Goal: Obtain resource: Obtain resource

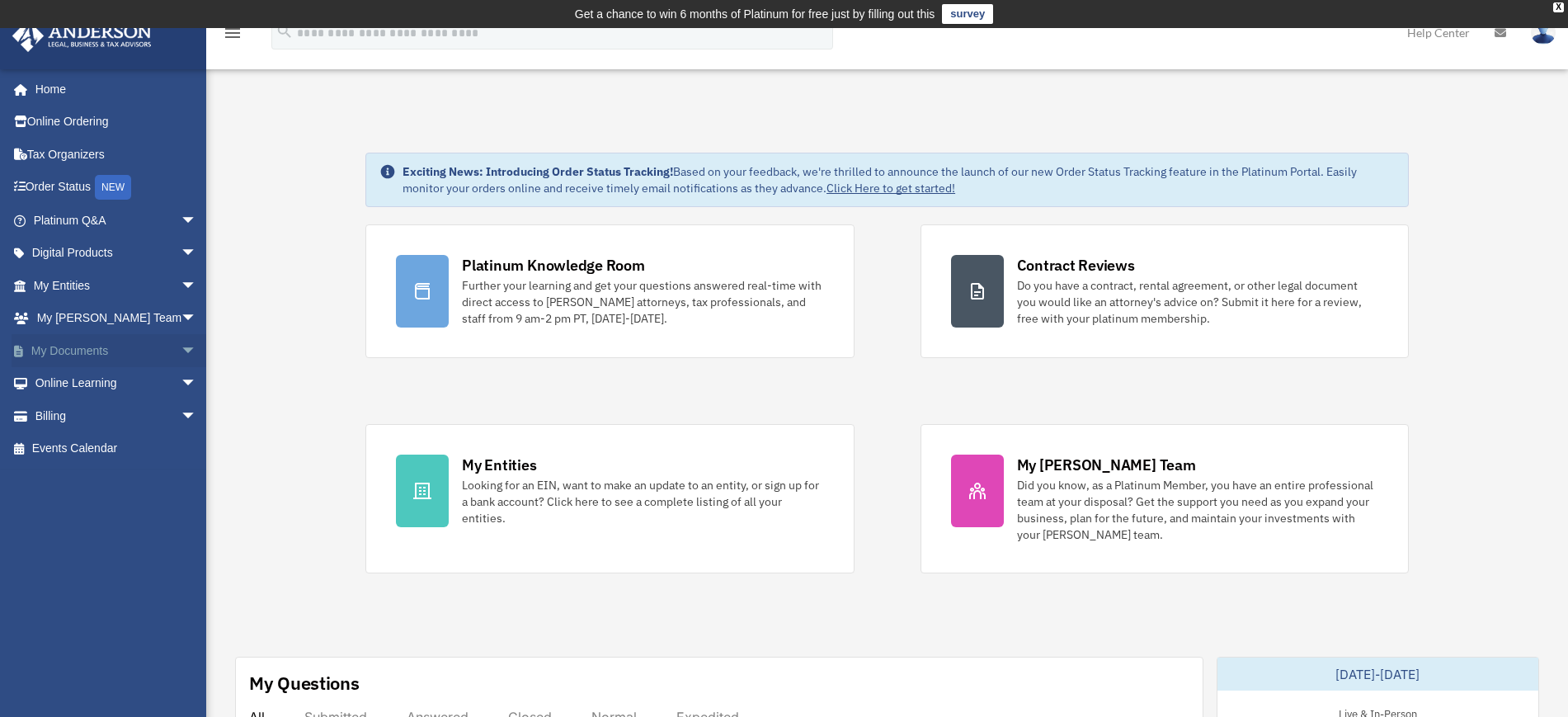
click at [180, 349] on span "arrow_drop_down" at bounding box center [197, 351] width 33 height 34
click at [63, 381] on link "Box" at bounding box center [122, 384] width 198 height 33
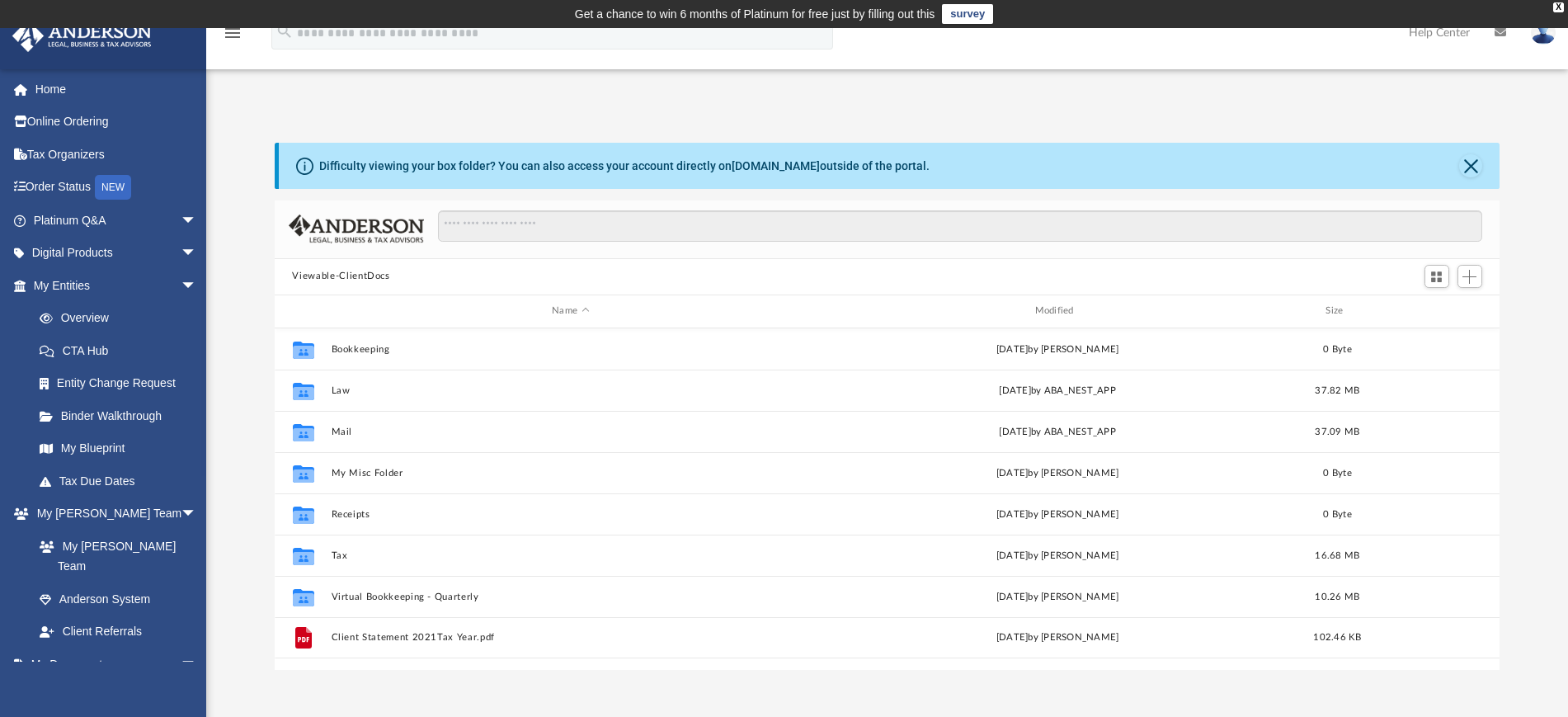
scroll to position [360, 1210]
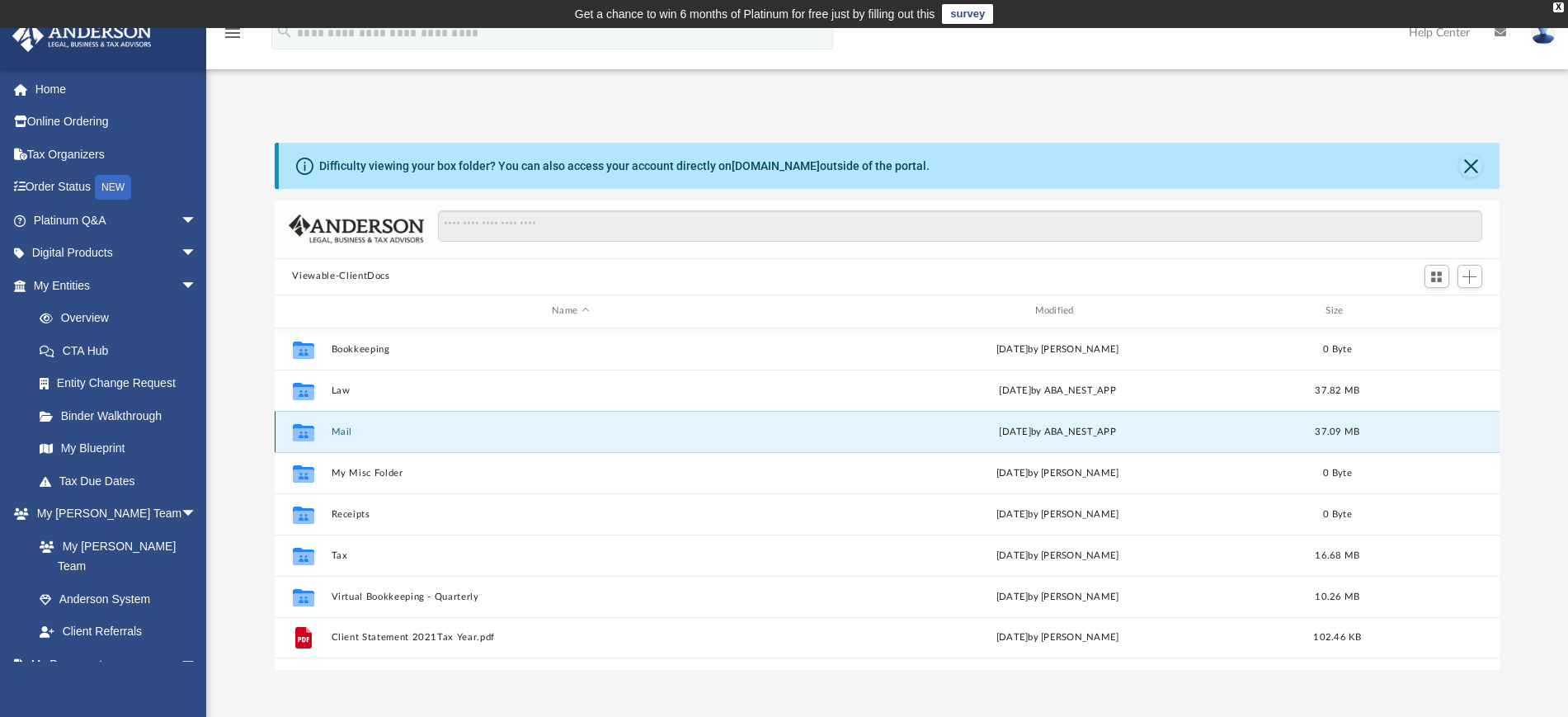
click at [340, 433] on button "Mail" at bounding box center [570, 431] width 479 height 10
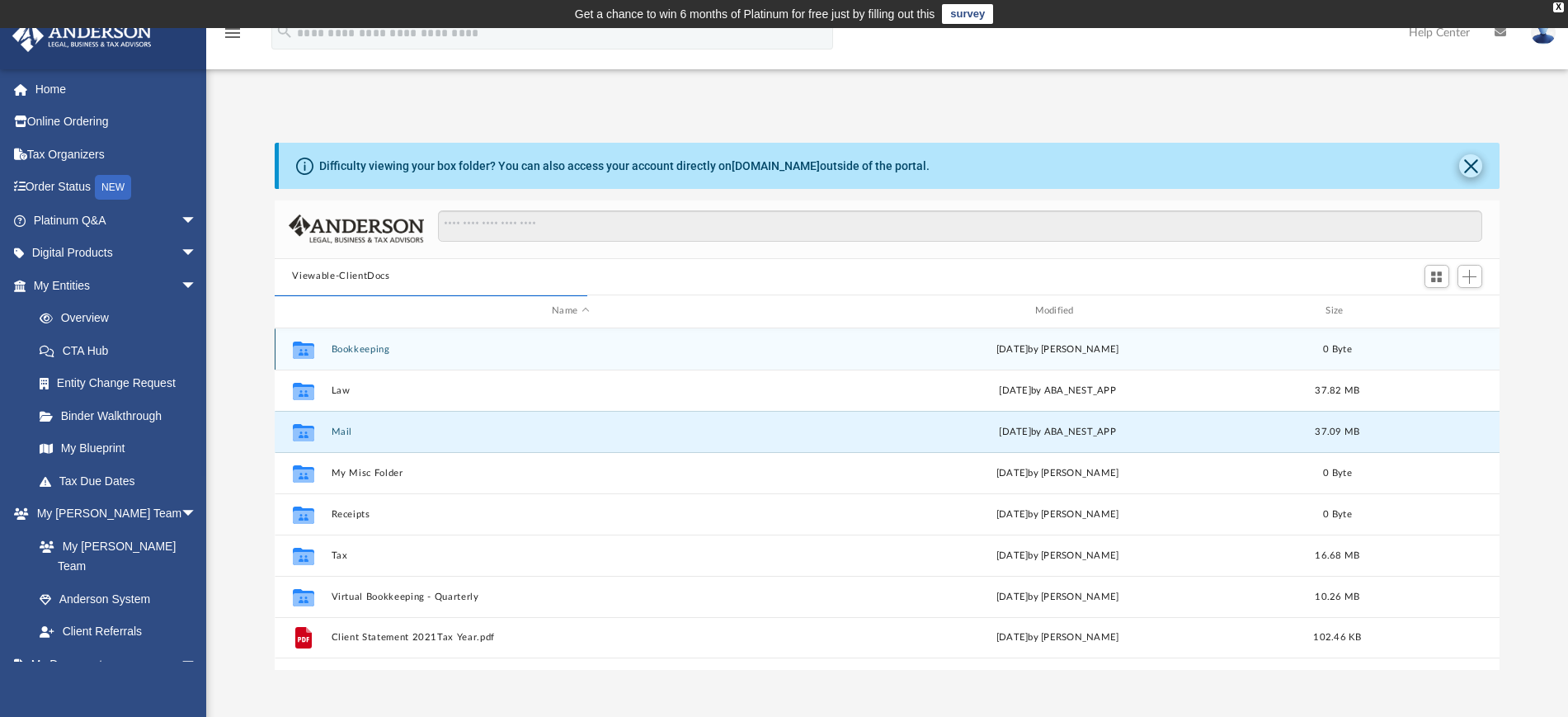
scroll to position [309, 1210]
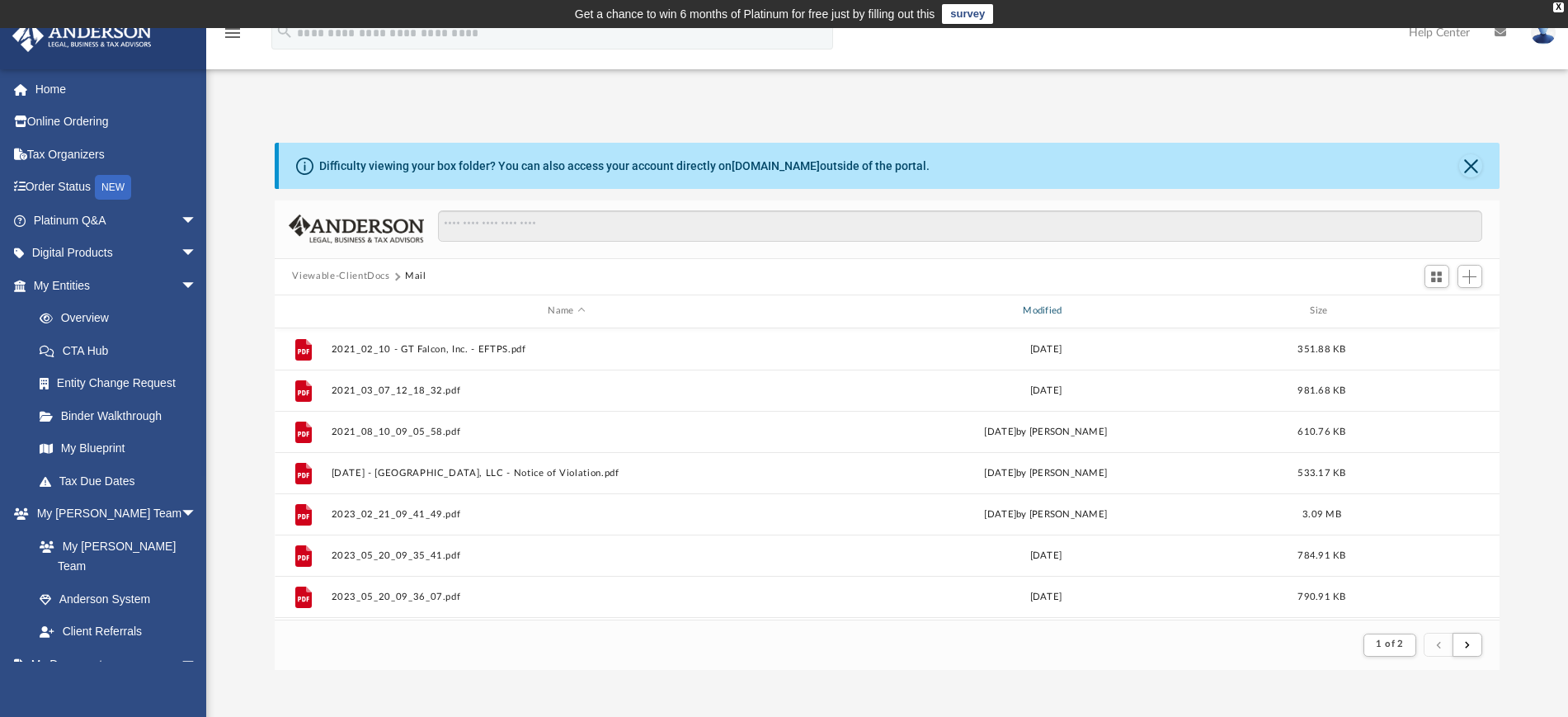
click at [1049, 312] on div "Modified" at bounding box center [1045, 310] width 472 height 15
click at [1049, 314] on div "Modified" at bounding box center [1045, 310] width 472 height 15
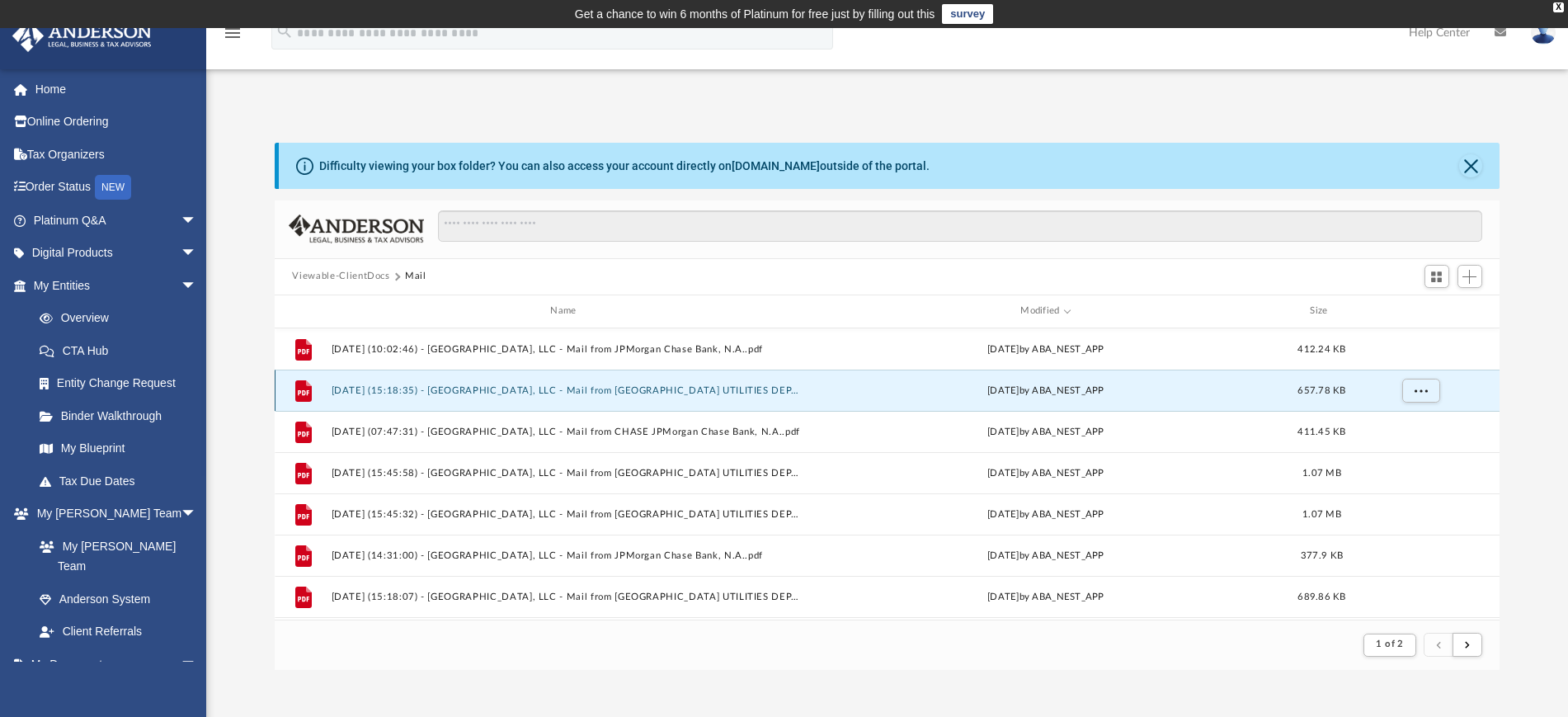
click at [763, 388] on button "2025.06.13 (15:18:35) - Salem 5th Street, LLC - Mail from SALEM UTILITIES DEPAR…" at bounding box center [567, 390] width 472 height 10
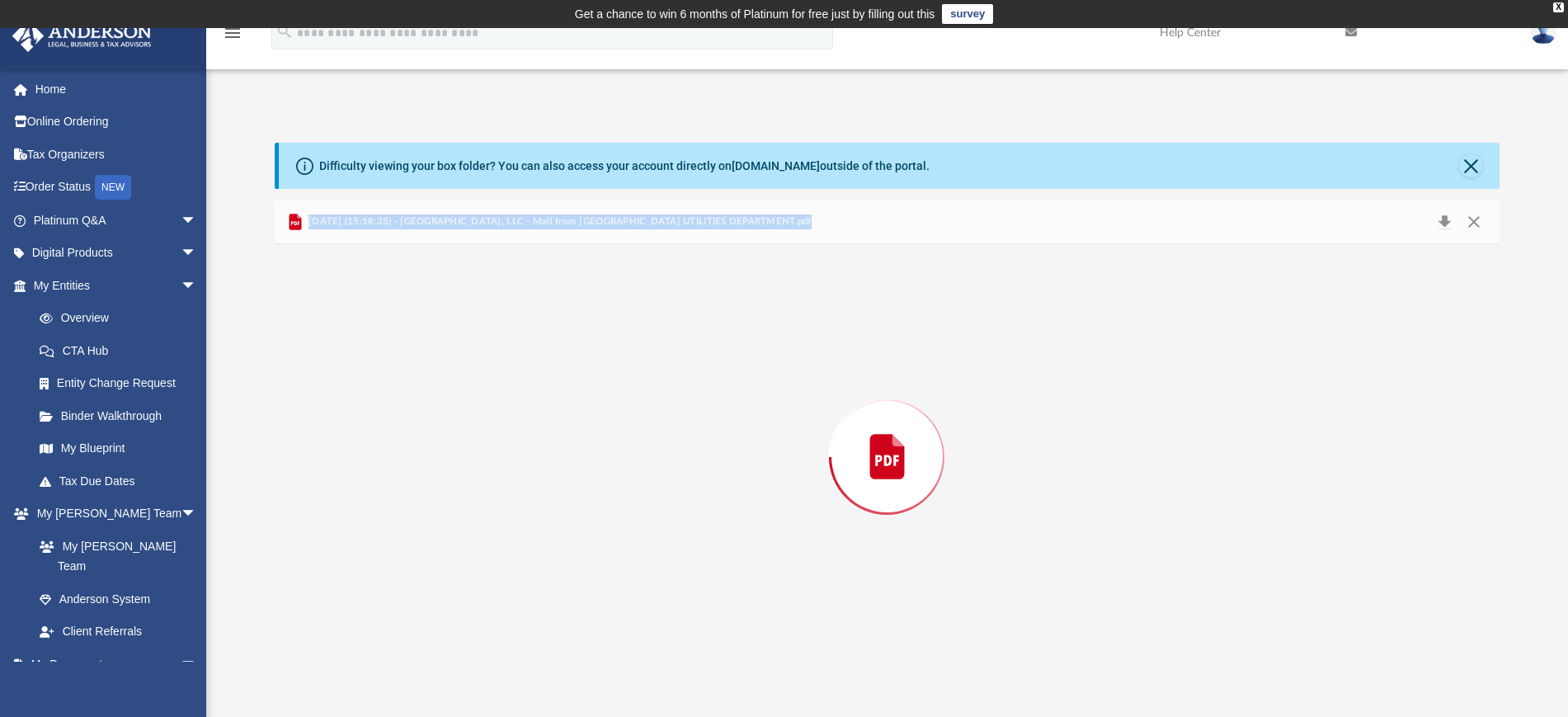
click at [763, 388] on div "Preview" at bounding box center [888, 457] width 1226 height 426
